Goal: Task Accomplishment & Management: Use online tool/utility

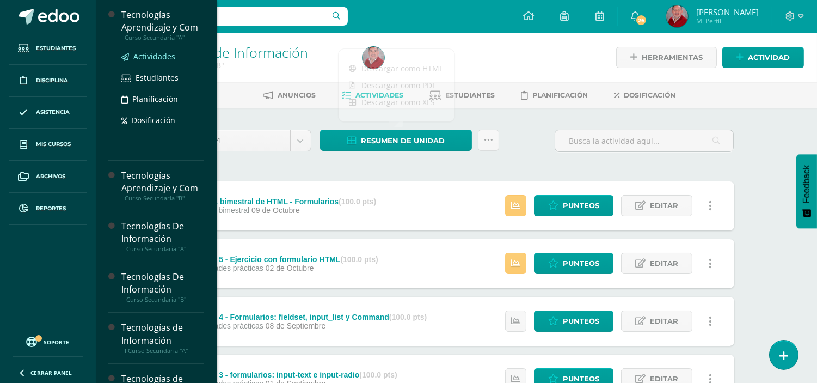
click at [152, 55] on span "Actividades" at bounding box center [154, 56] width 42 height 10
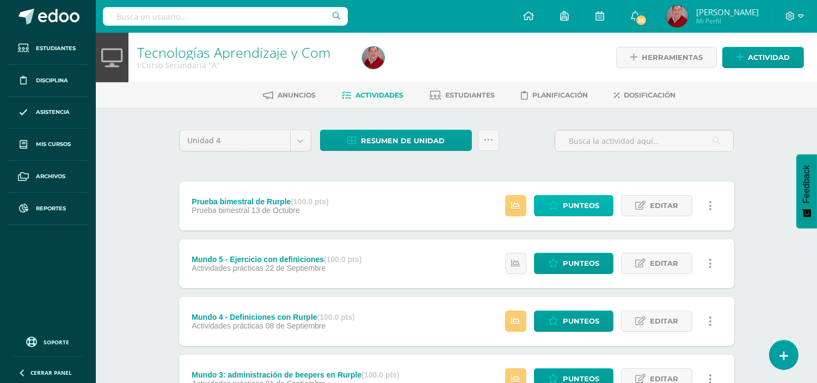
click at [561, 205] on link "Punteos" at bounding box center [573, 205] width 79 height 21
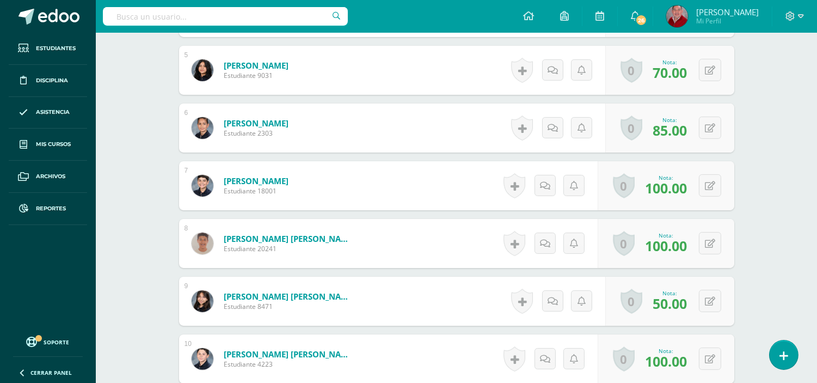
scroll to position [561, 0]
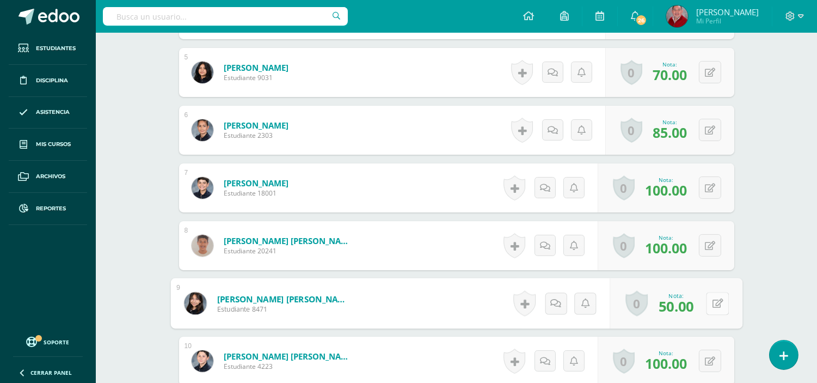
click at [714, 298] on icon at bounding box center [717, 302] width 11 height 9
type input "75"
click at [679, 307] on link at bounding box center [689, 307] width 22 height 22
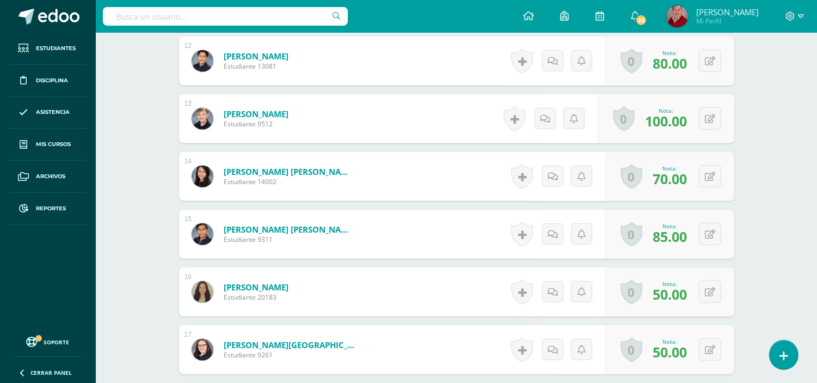
scroll to position [1004, 0]
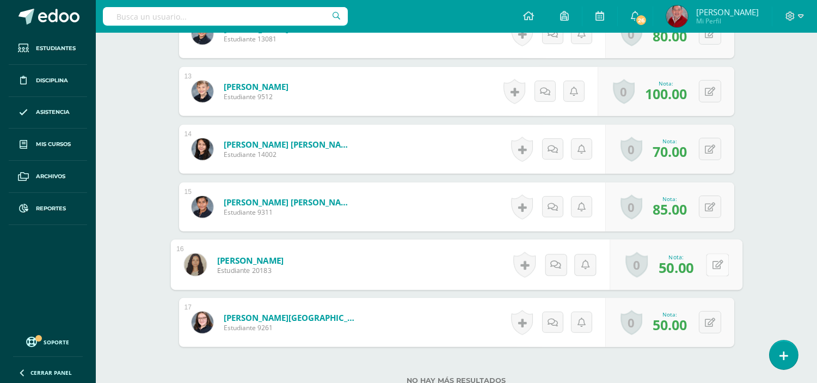
click at [708, 268] on button at bounding box center [717, 264] width 23 height 23
type input "85"
click at [690, 265] on icon at bounding box center [689, 268] width 10 height 9
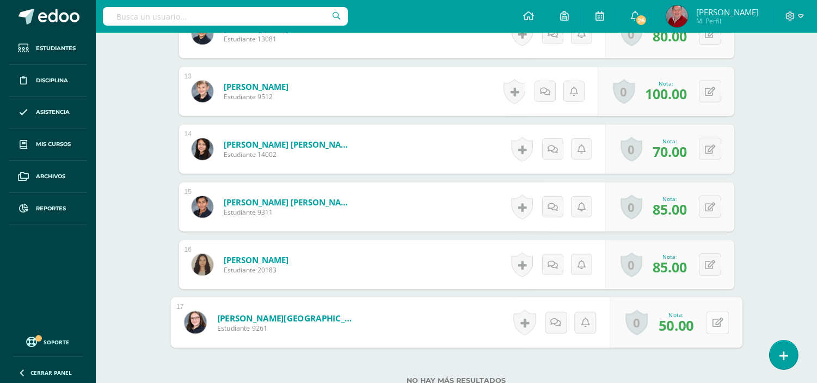
click at [711, 316] on button at bounding box center [717, 322] width 23 height 23
type input "100"
click at [686, 329] on icon at bounding box center [689, 325] width 10 height 9
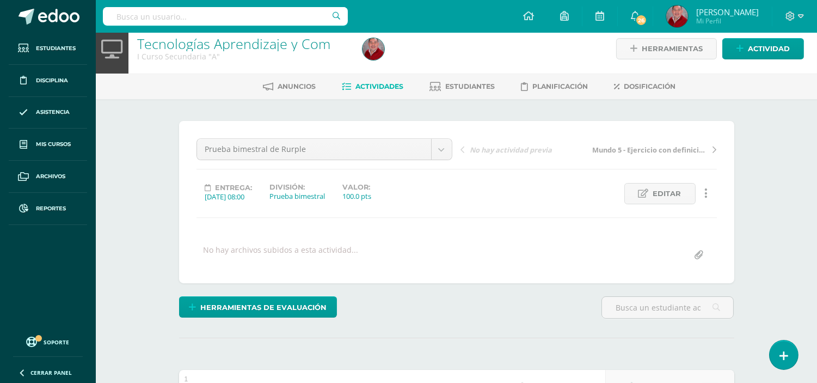
scroll to position [2, 0]
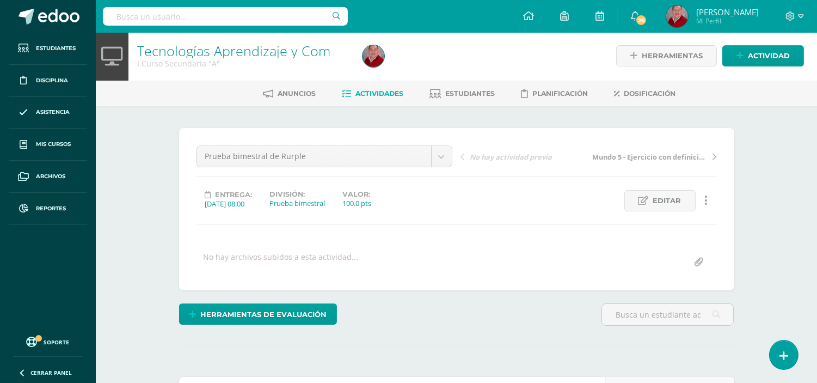
click at [363, 91] on span "Actividades" at bounding box center [380, 93] width 48 height 8
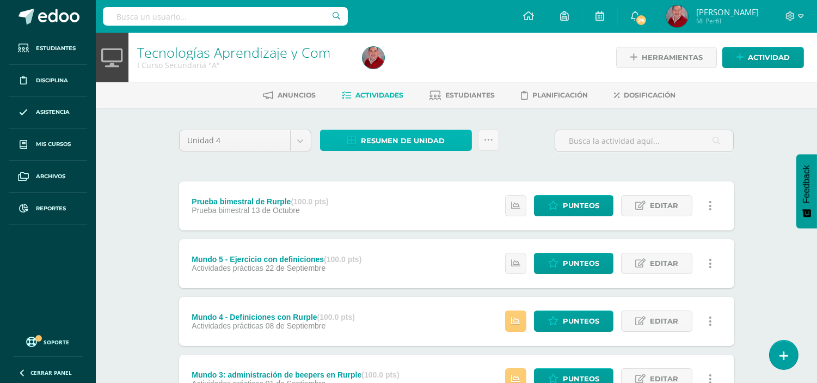
click at [390, 139] on span "Resumen de unidad" at bounding box center [403, 141] width 84 height 20
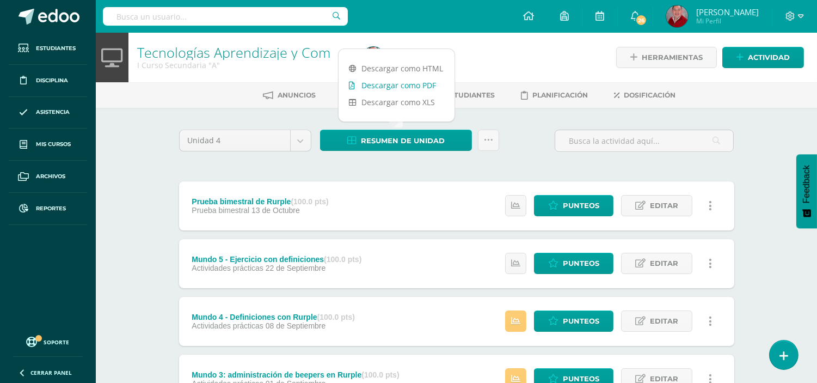
click at [392, 87] on link "Descargar como PDF" at bounding box center [397, 85] width 116 height 17
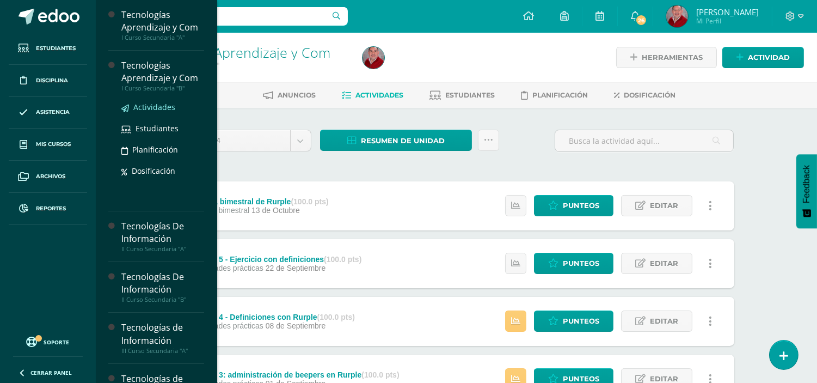
click at [155, 106] on span "Actividades" at bounding box center [154, 107] width 42 height 10
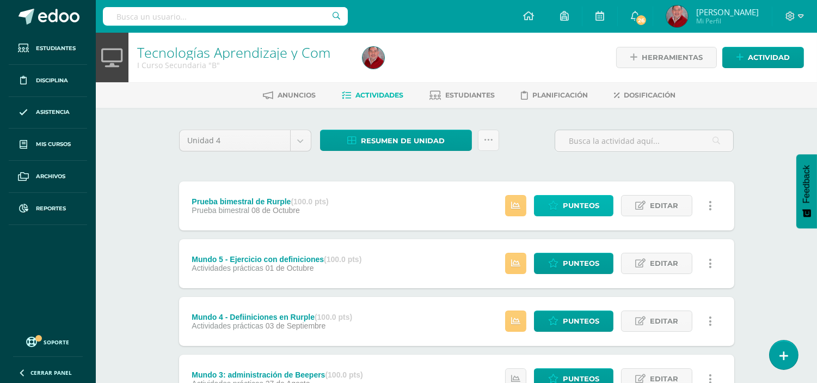
click at [579, 197] on span "Punteos" at bounding box center [581, 205] width 36 height 20
click at [574, 206] on span "Punteos" at bounding box center [581, 205] width 36 height 20
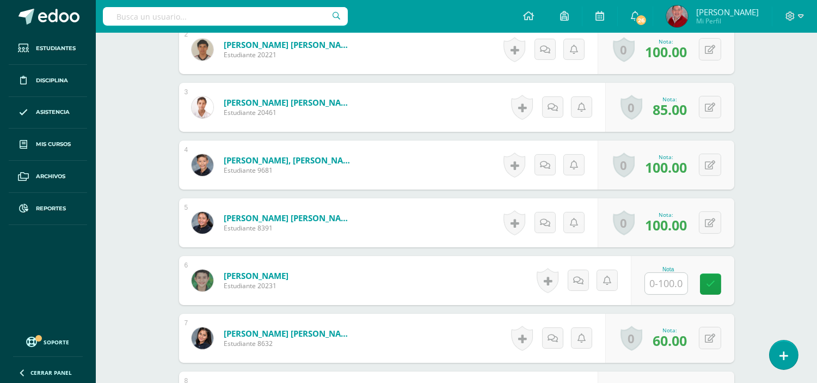
scroll to position [450, 0]
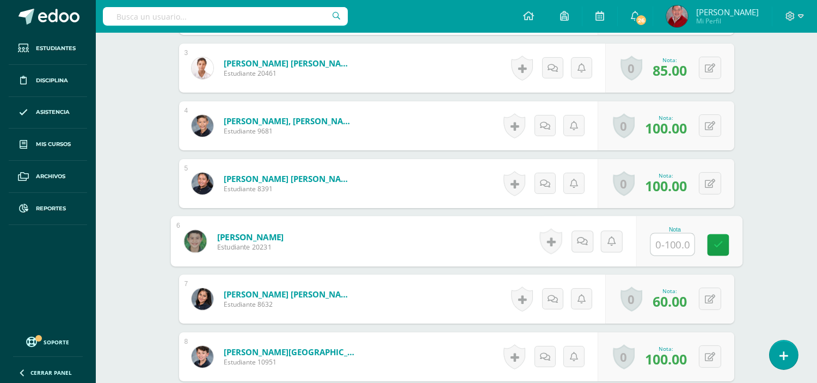
click at [659, 245] on input "text" at bounding box center [673, 245] width 44 height 22
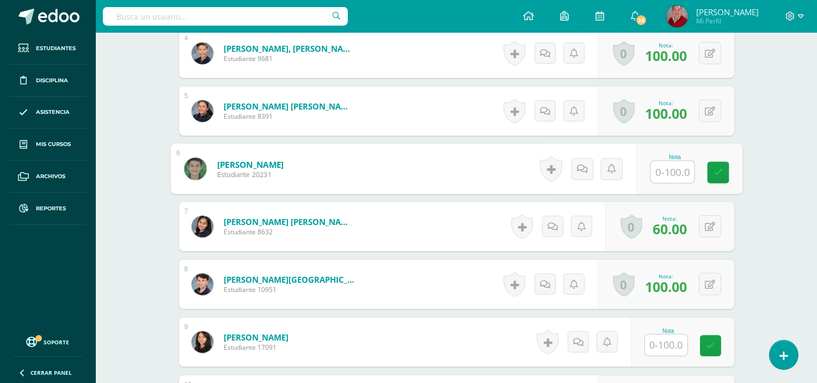
scroll to position [547, 0]
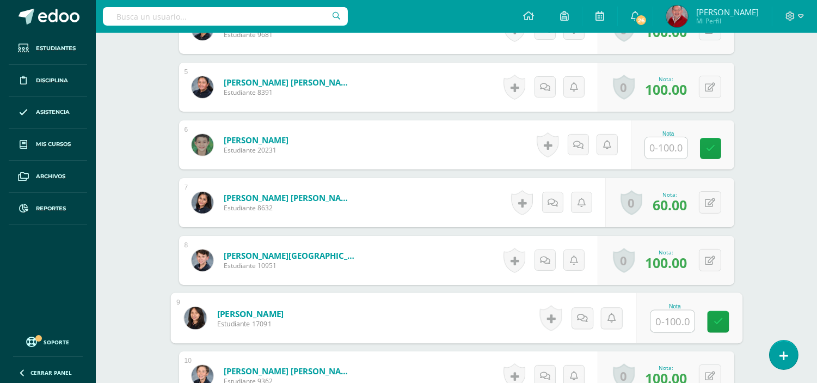
click at [655, 322] on input "text" at bounding box center [673, 321] width 44 height 22
type input "70"
click at [712, 321] on link at bounding box center [718, 322] width 22 height 22
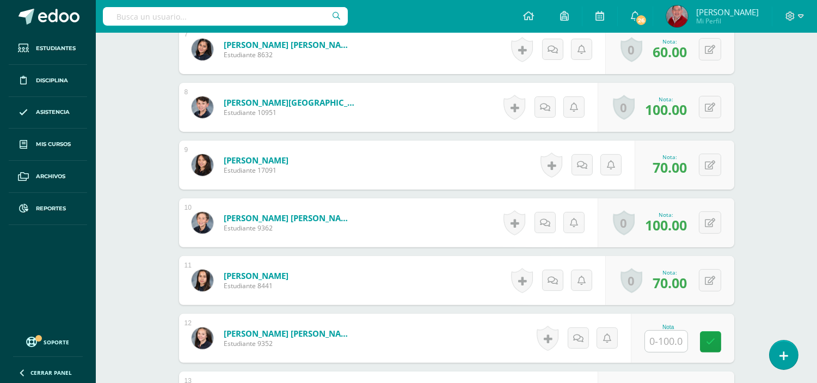
scroll to position [748, 0]
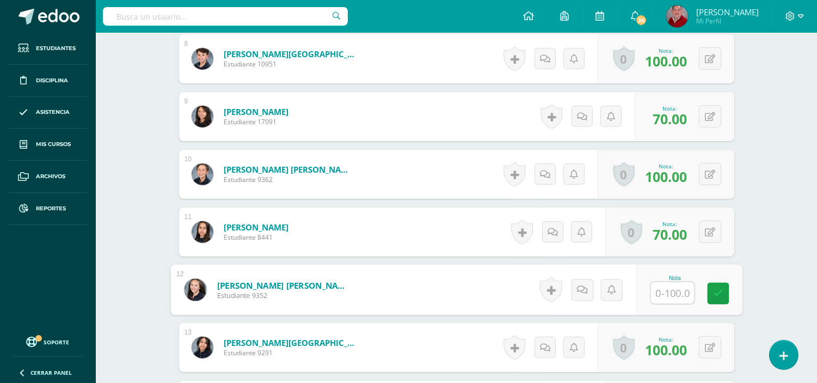
click at [666, 293] on input "text" at bounding box center [673, 293] width 44 height 22
type input "85"
click at [711, 293] on link at bounding box center [718, 294] width 22 height 22
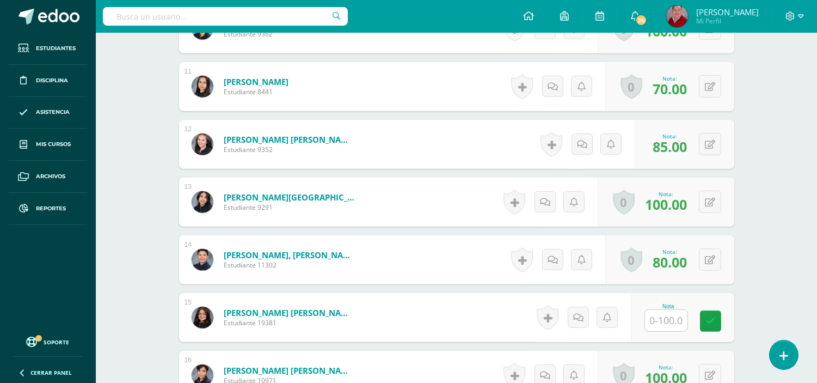
scroll to position [917, 0]
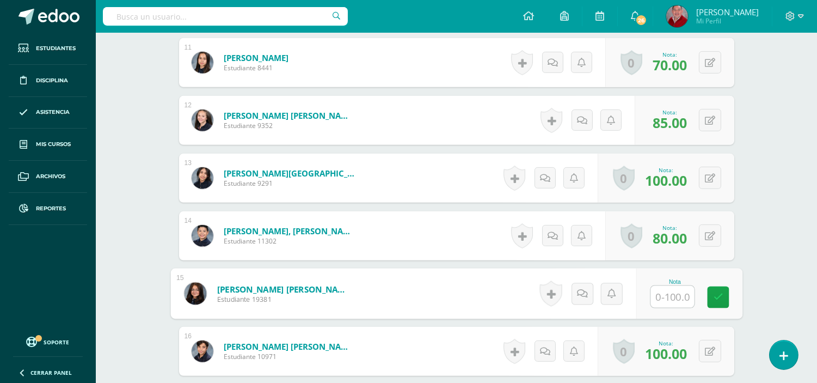
click at [673, 294] on input "text" at bounding box center [673, 297] width 44 height 22
type input "40"
click at [720, 297] on icon at bounding box center [718, 296] width 10 height 9
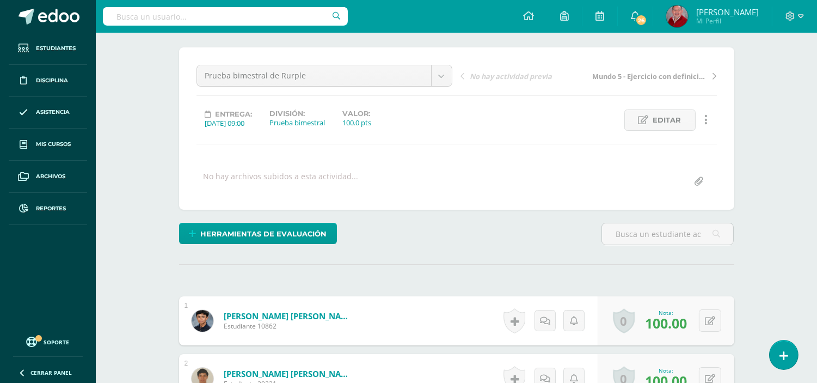
scroll to position [0, 0]
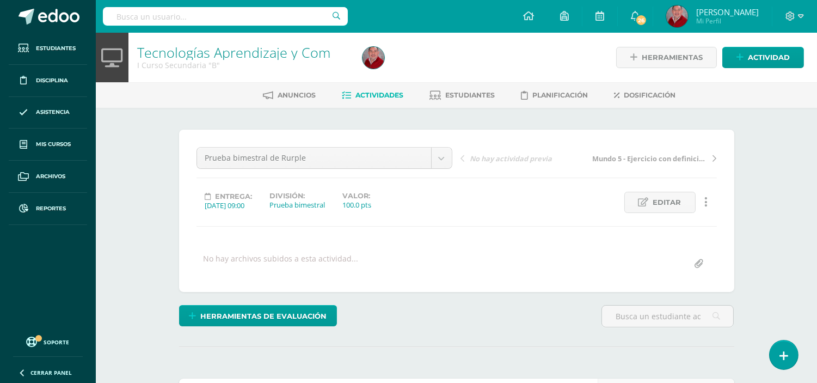
click at [377, 99] on link "Actividades" at bounding box center [373, 95] width 62 height 17
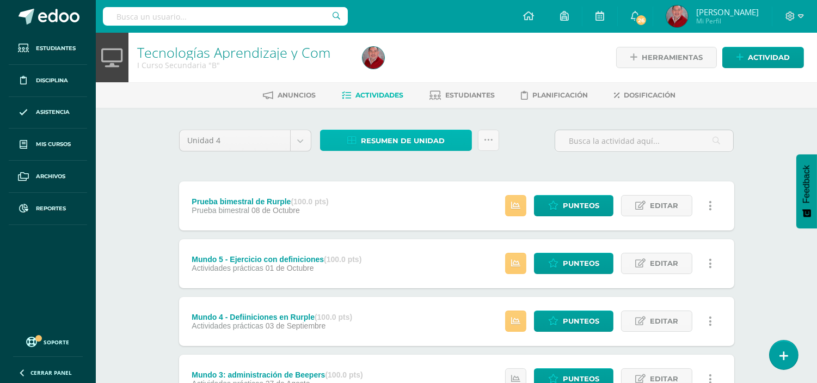
click at [394, 136] on span "Resumen de unidad" at bounding box center [403, 141] width 84 height 20
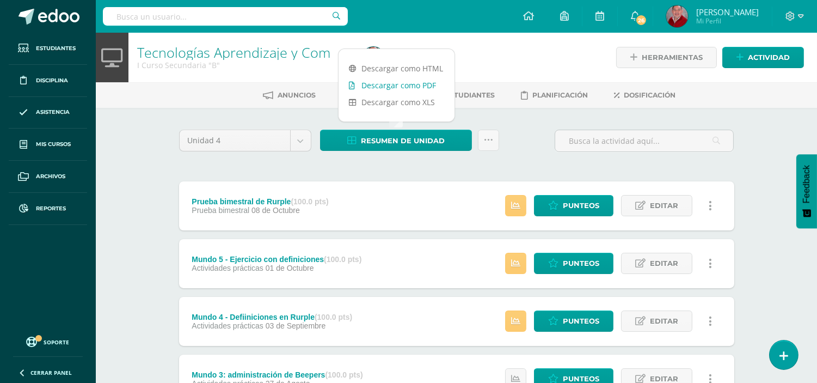
click at [395, 82] on link "Descargar como PDF" at bounding box center [397, 85] width 116 height 17
